Goal: Task Accomplishment & Management: Manage account settings

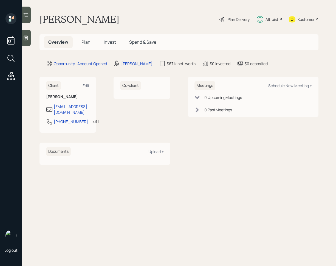
click at [104, 36] on h5 "Invest" at bounding box center [109, 42] width 21 height 12
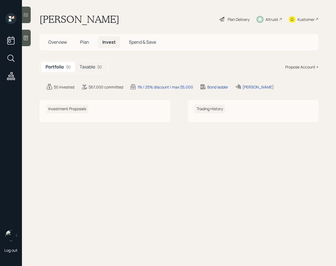
click at [86, 64] on h5 "Taxable" at bounding box center [88, 66] width 16 height 5
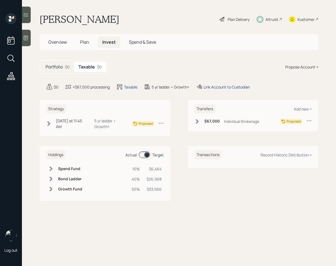
click at [223, 88] on div "Link Account to Custodian" at bounding box center [227, 87] width 46 height 6
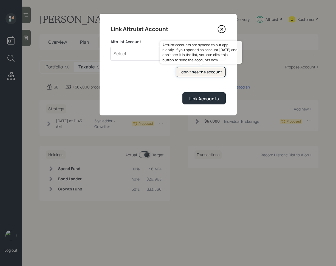
click at [214, 72] on div "I don't see the account" at bounding box center [200, 71] width 43 height 5
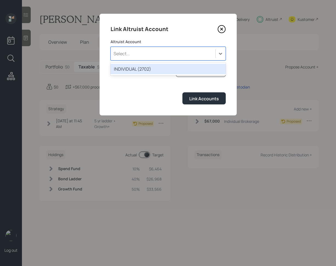
click at [155, 53] on div "Select..." at bounding box center [163, 53] width 105 height 9
click at [154, 70] on div "INDIVIDUAL (2702)" at bounding box center [168, 69] width 115 height 10
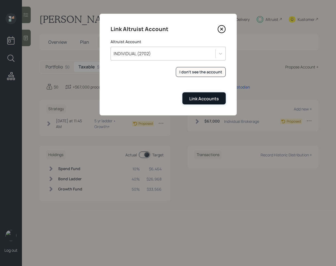
click at [211, 96] on div "Link Accounts" at bounding box center [204, 99] width 30 height 6
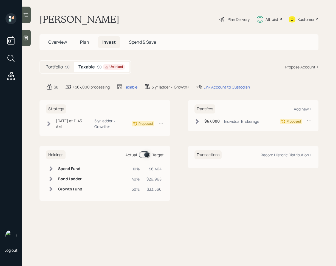
click at [198, 123] on icon at bounding box center [197, 121] width 5 height 5
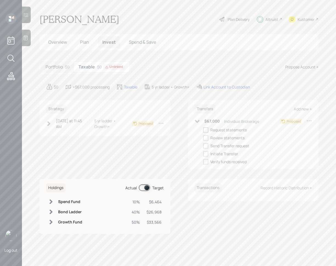
click at [207, 131] on div at bounding box center [205, 129] width 5 height 5
click at [203, 130] on input "checkbox" at bounding box center [203, 130] width 0 height 0
checkbox input "true"
click at [50, 121] on icon at bounding box center [48, 123] width 3 height 5
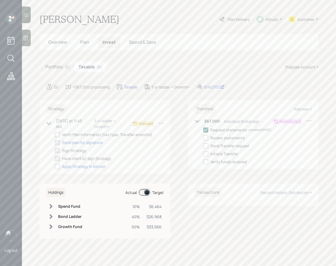
click at [59, 132] on div at bounding box center [57, 134] width 5 height 5
click at [55, 134] on input "checkbox" at bounding box center [55, 134] width 0 height 0
checkbox input "true"
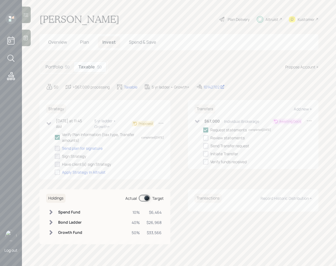
click at [41, 129] on div "Strategy Today at 11:45 AM Thursday, October 2, 2025 11:45 AM EDT 5 yr ladder •…" at bounding box center [105, 139] width 131 height 79
click at [47, 122] on icon at bounding box center [49, 123] width 5 height 3
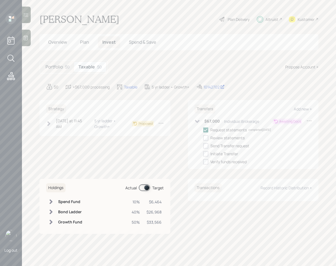
click at [195, 121] on icon at bounding box center [197, 121] width 5 height 5
